Goal: Task Accomplishment & Management: Use online tool/utility

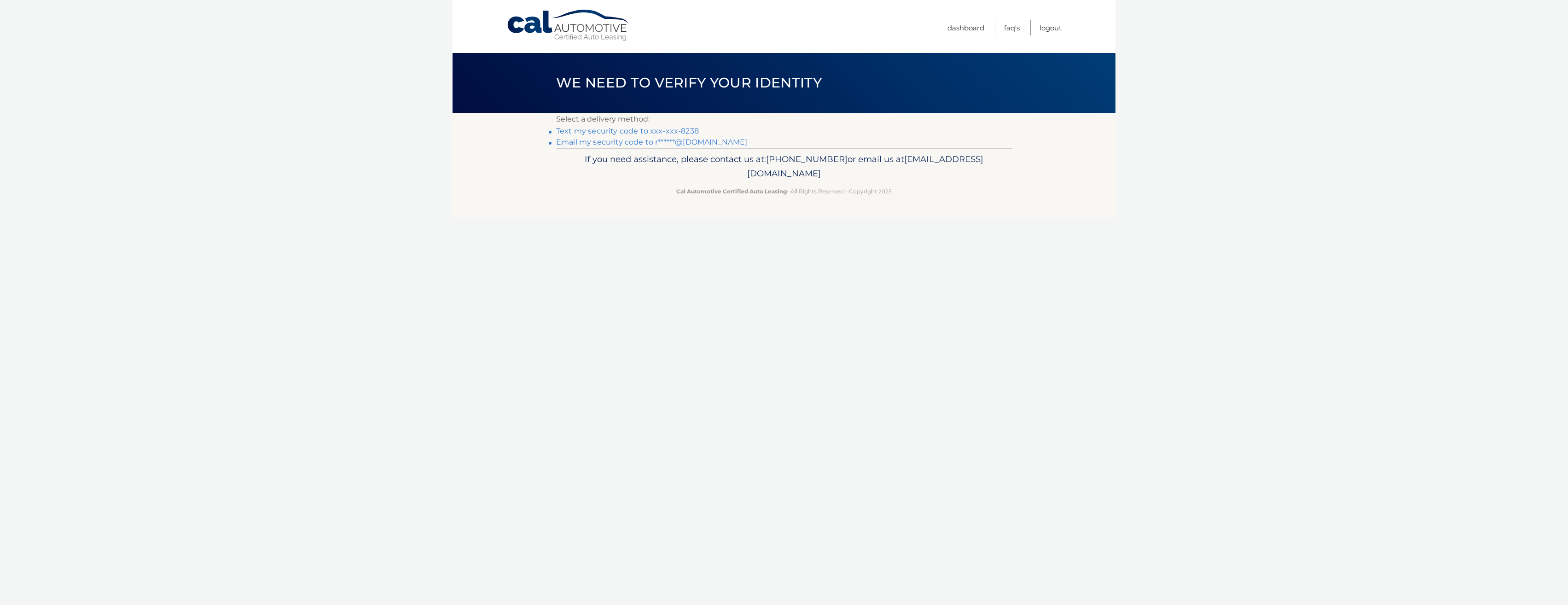
click at [665, 130] on link "Text my security code to xxx-xxx-8238" at bounding box center [627, 131] width 143 height 9
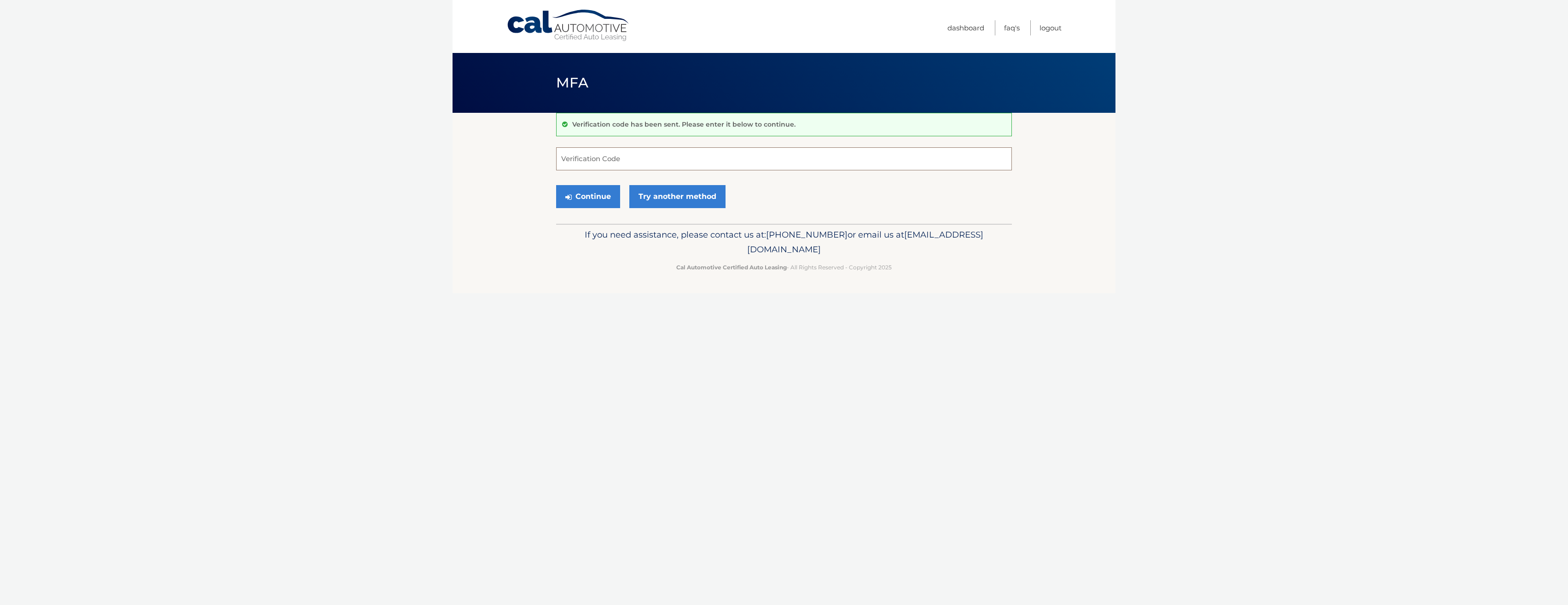
click at [614, 159] on input "Verification Code" at bounding box center [784, 159] width 456 height 23
type input "355627"
click at [595, 191] on button "Continue" at bounding box center [588, 197] width 64 height 23
click at [584, 198] on button "Continue" at bounding box center [588, 197] width 64 height 23
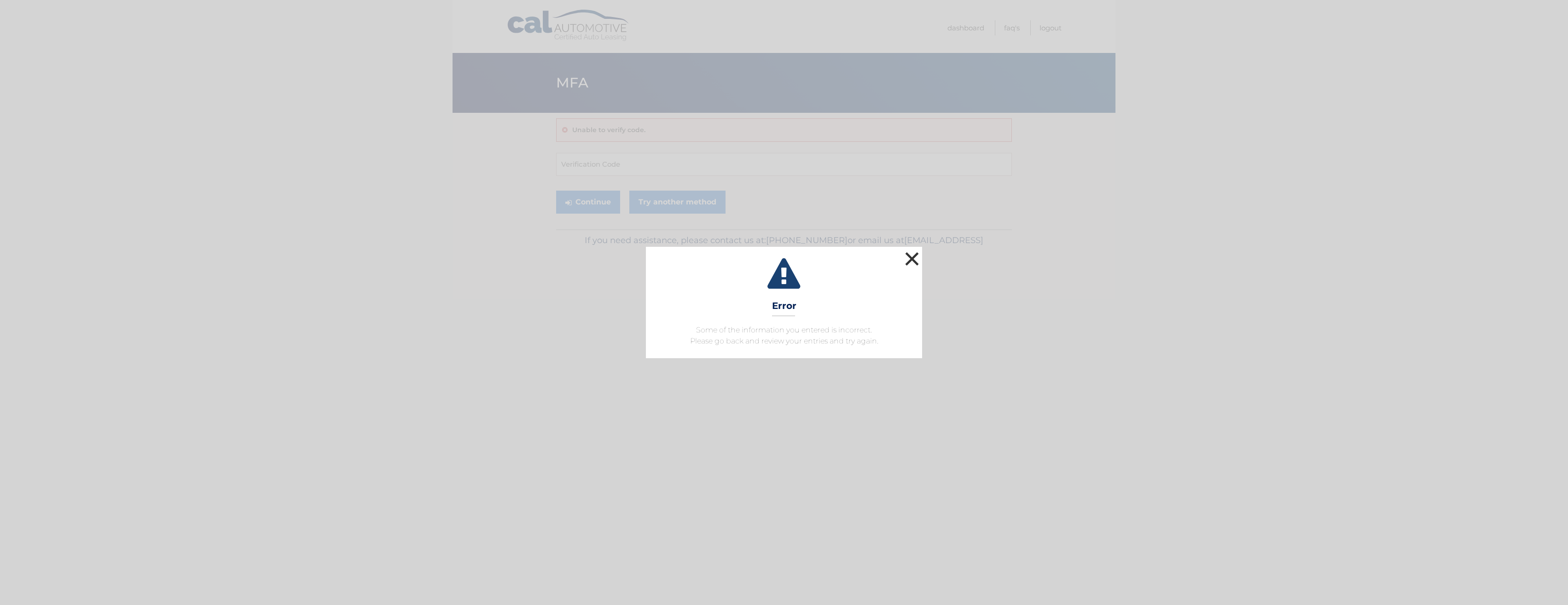
click at [912, 259] on button "×" at bounding box center [912, 259] width 19 height 19
